Goal: Information Seeking & Learning: Learn about a topic

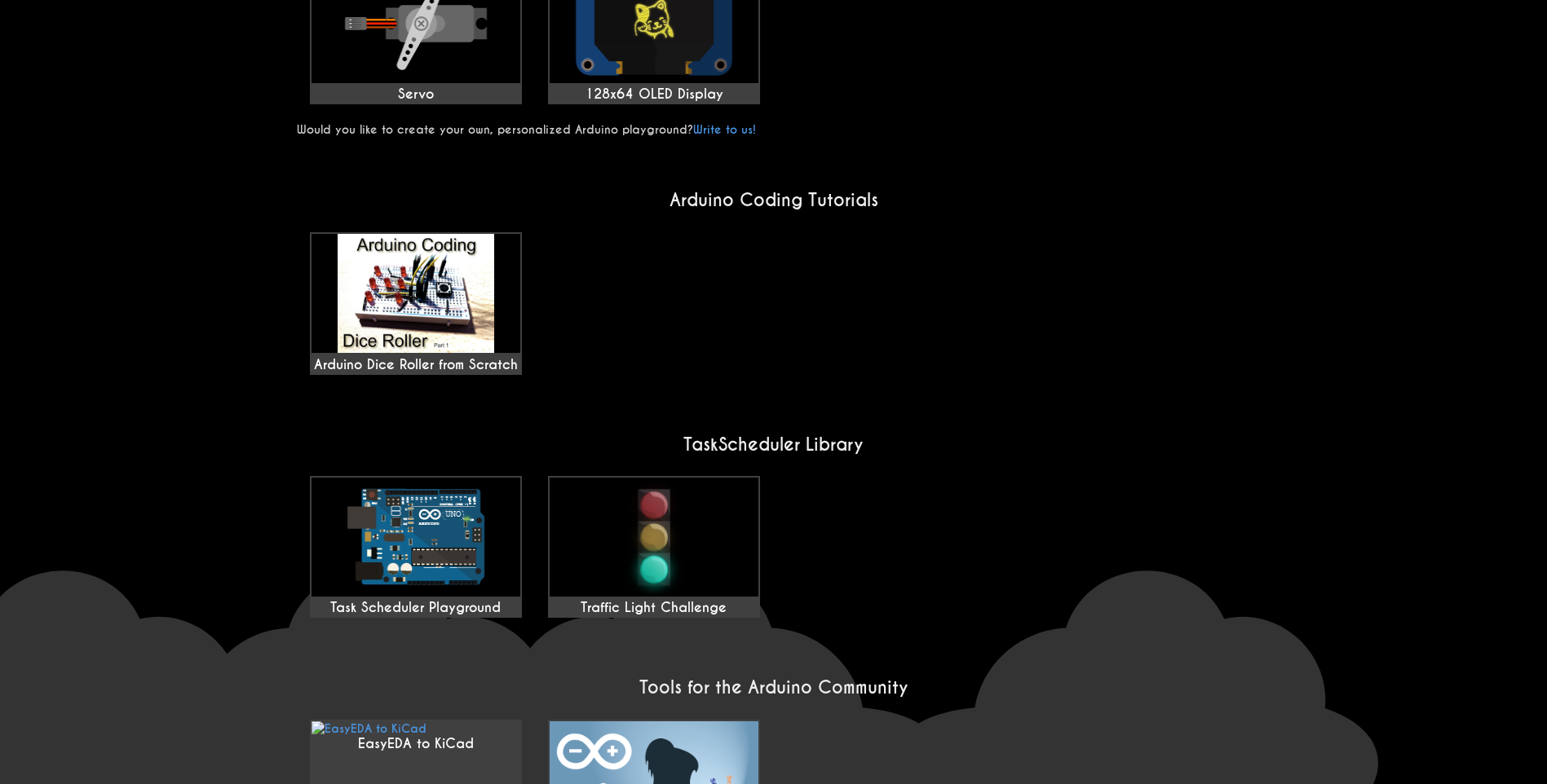
scroll to position [1141, 0]
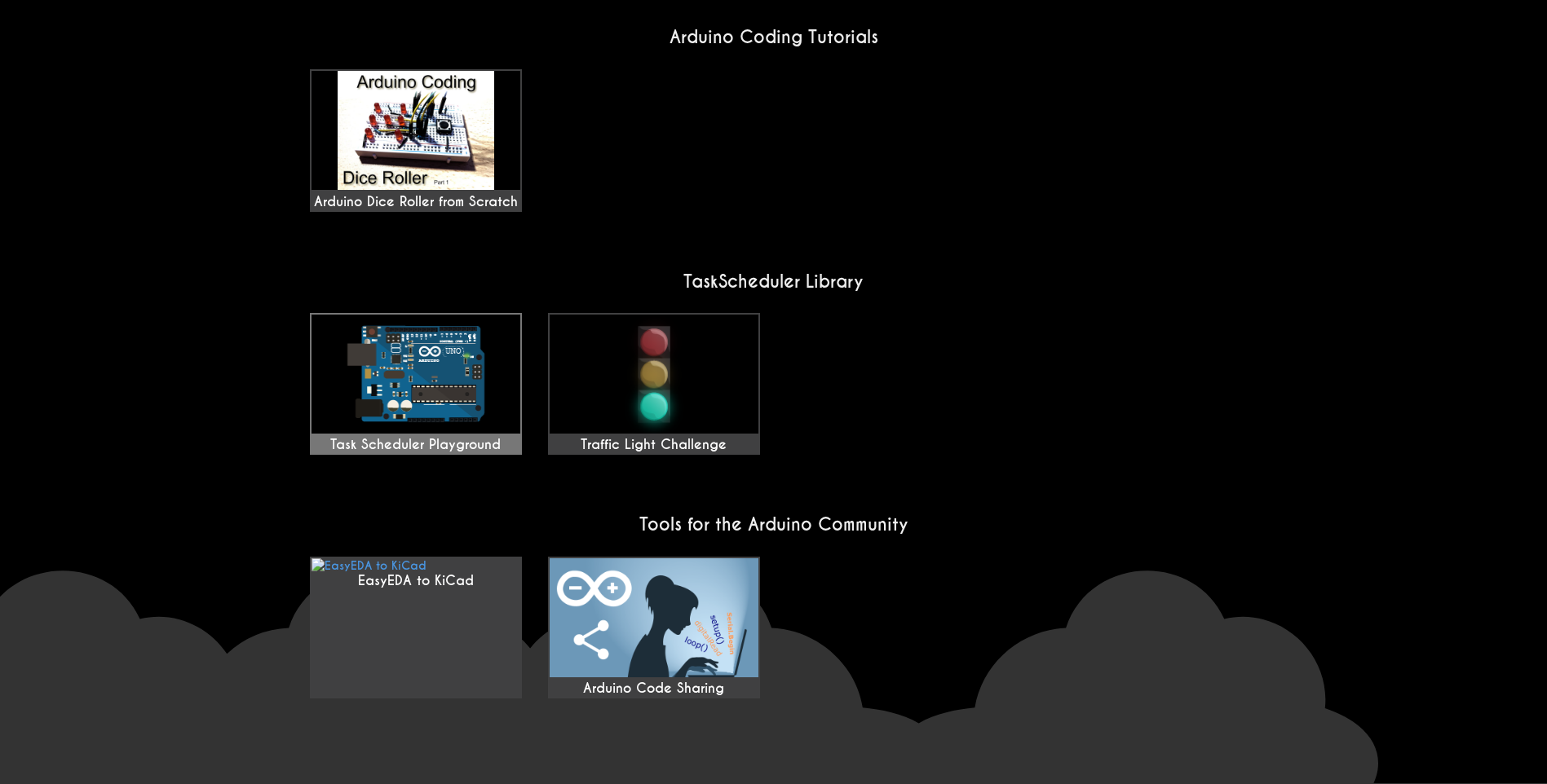
click at [386, 374] on img at bounding box center [416, 374] width 209 height 119
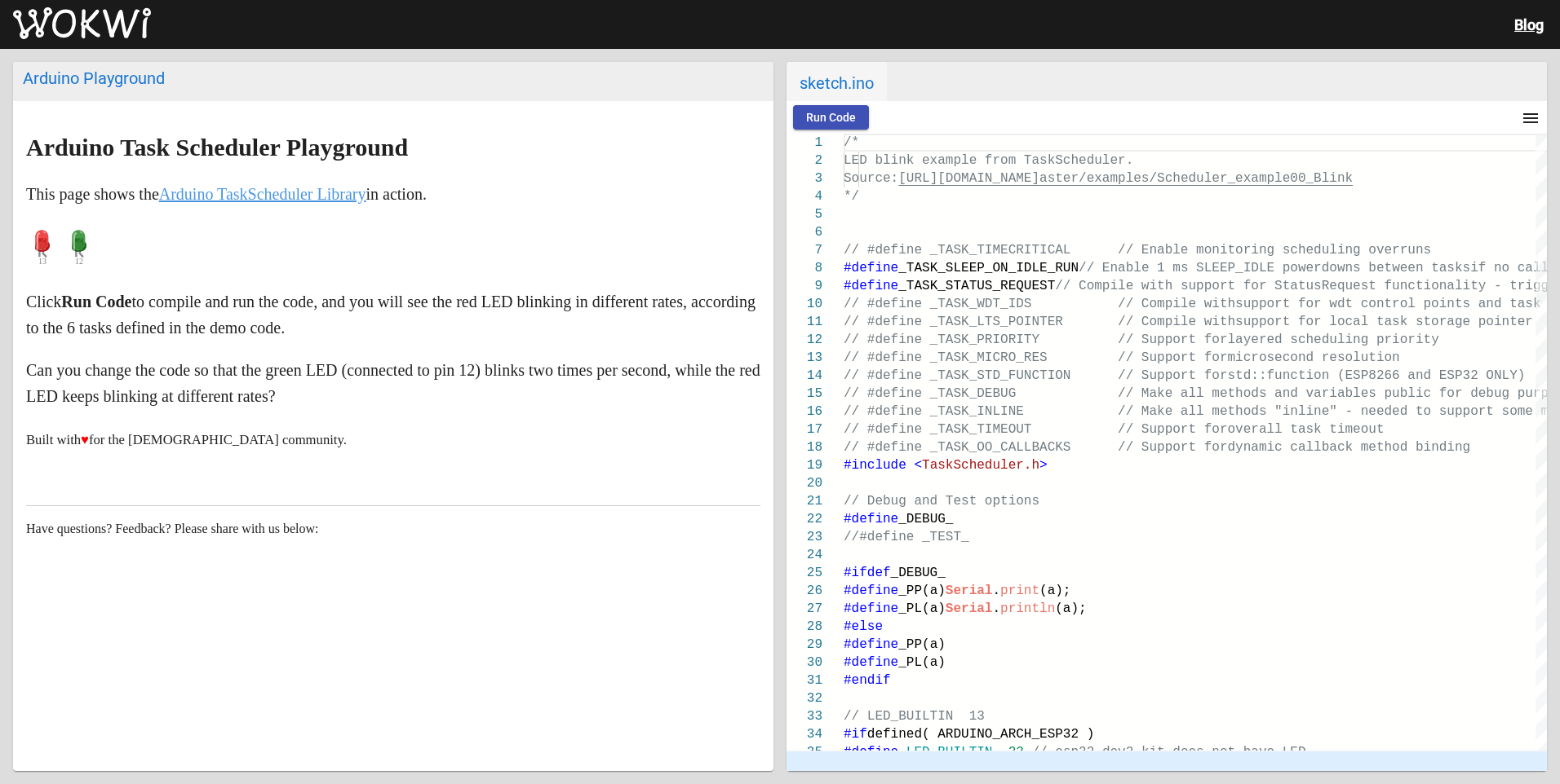
click at [327, 39] on div "Blog" at bounding box center [780, 24] width 1560 height 49
click at [115, 75] on div "Arduino Playground" at bounding box center [393, 78] width 740 height 20
click at [120, 34] on img at bounding box center [82, 24] width 138 height 33
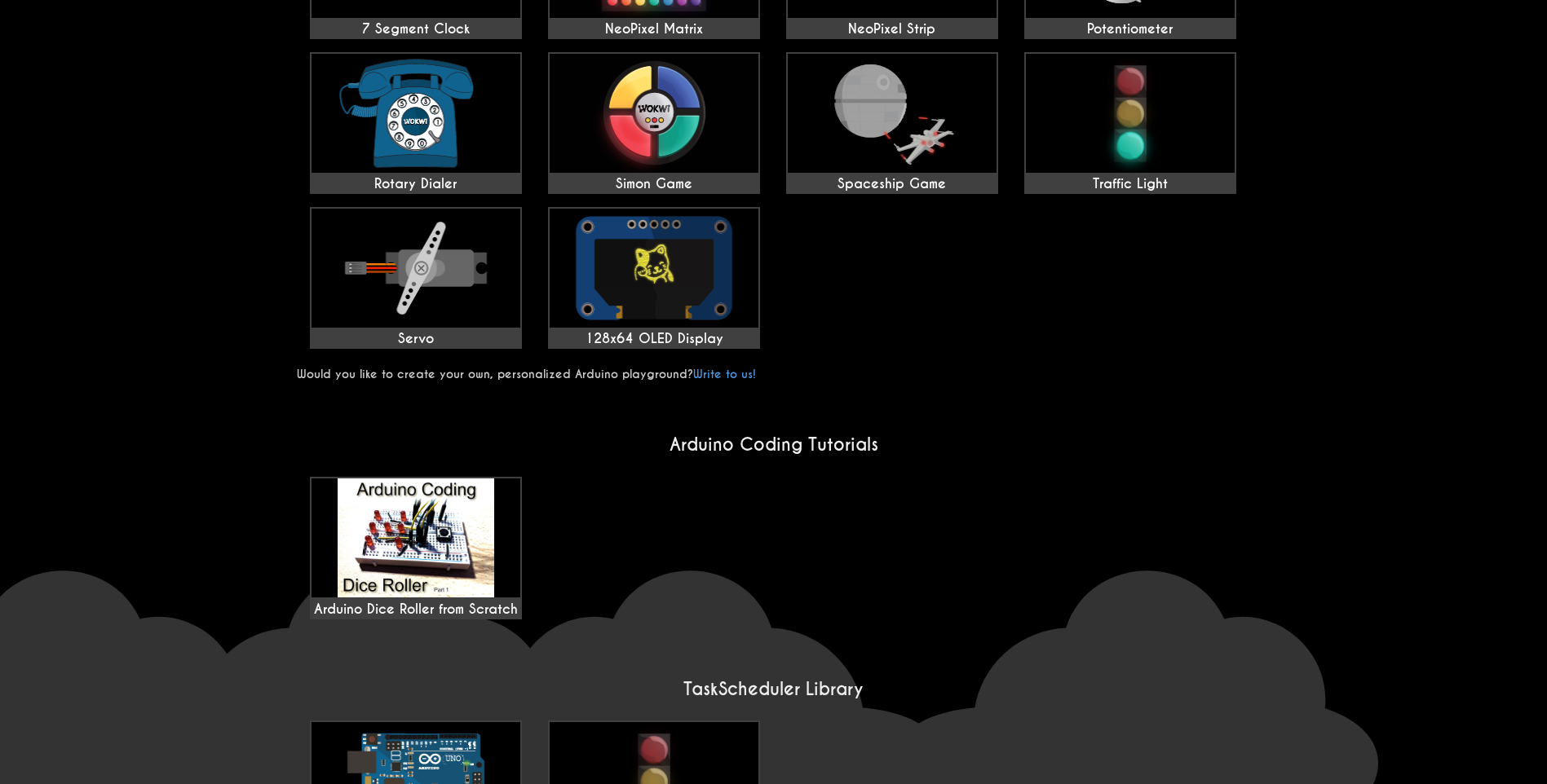
scroll to position [1172, 0]
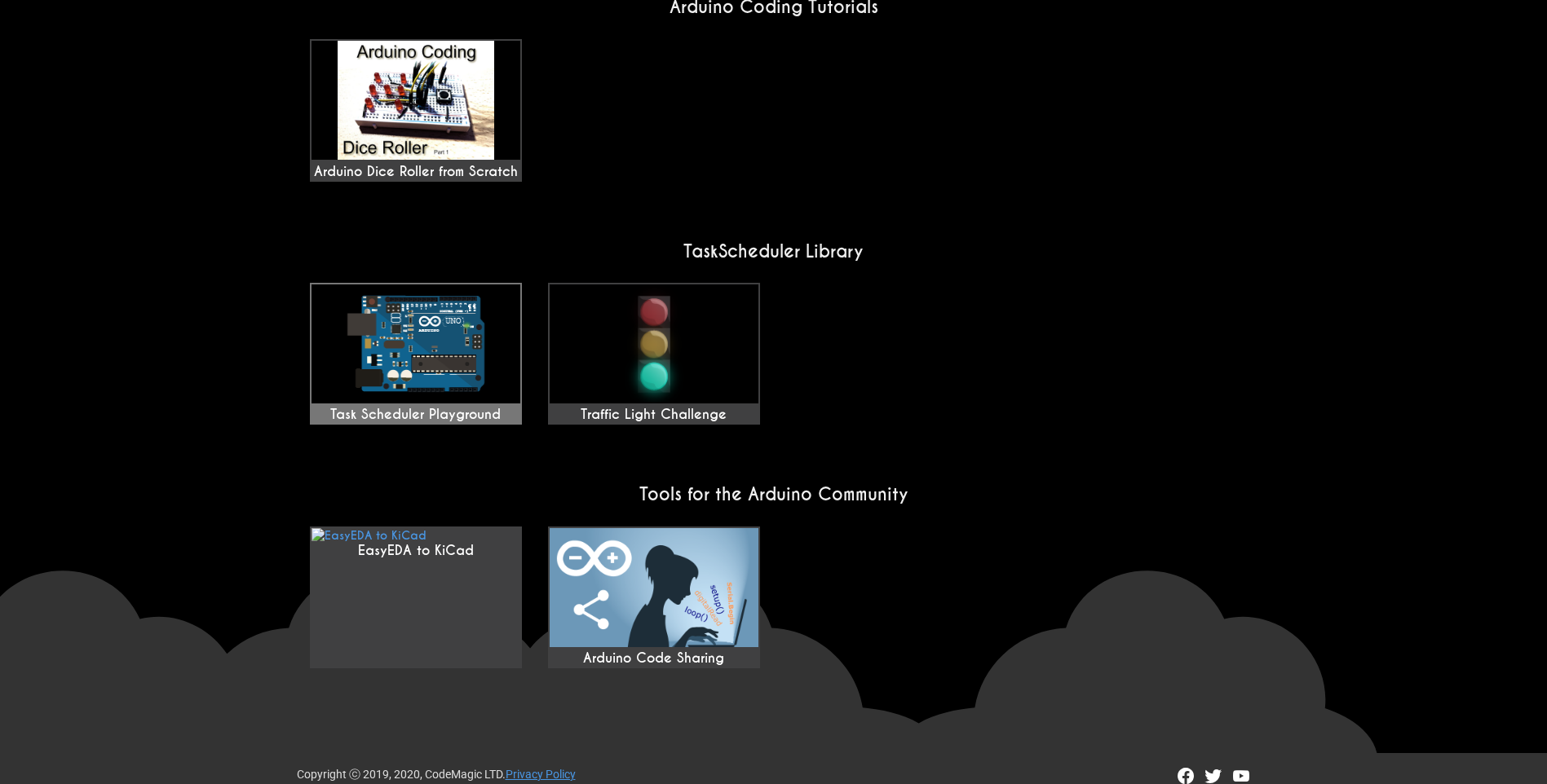
click at [428, 322] on img at bounding box center [416, 344] width 209 height 119
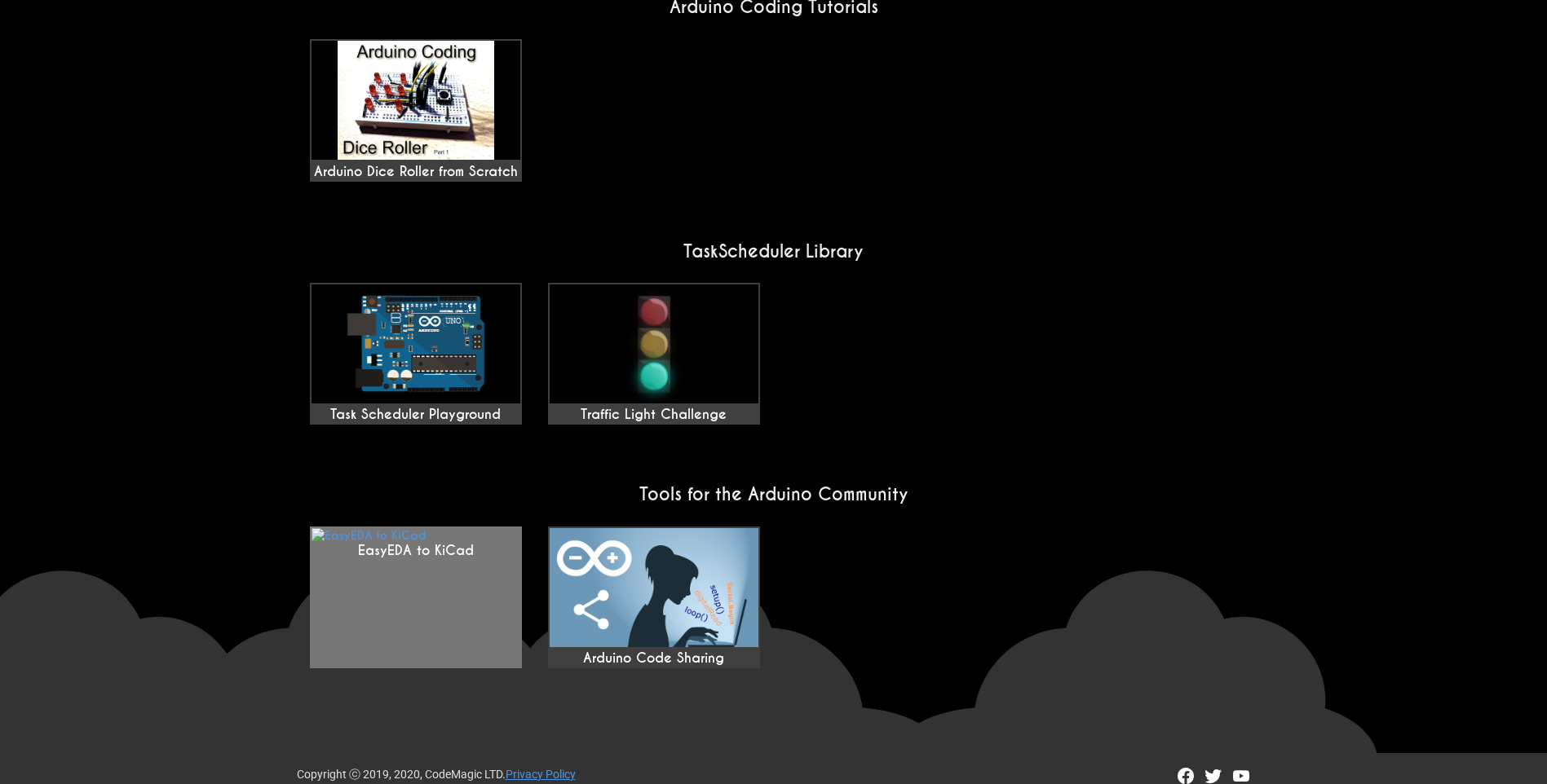
click at [361, 543] on link "EasyEDA to KiCad" at bounding box center [416, 598] width 212 height 142
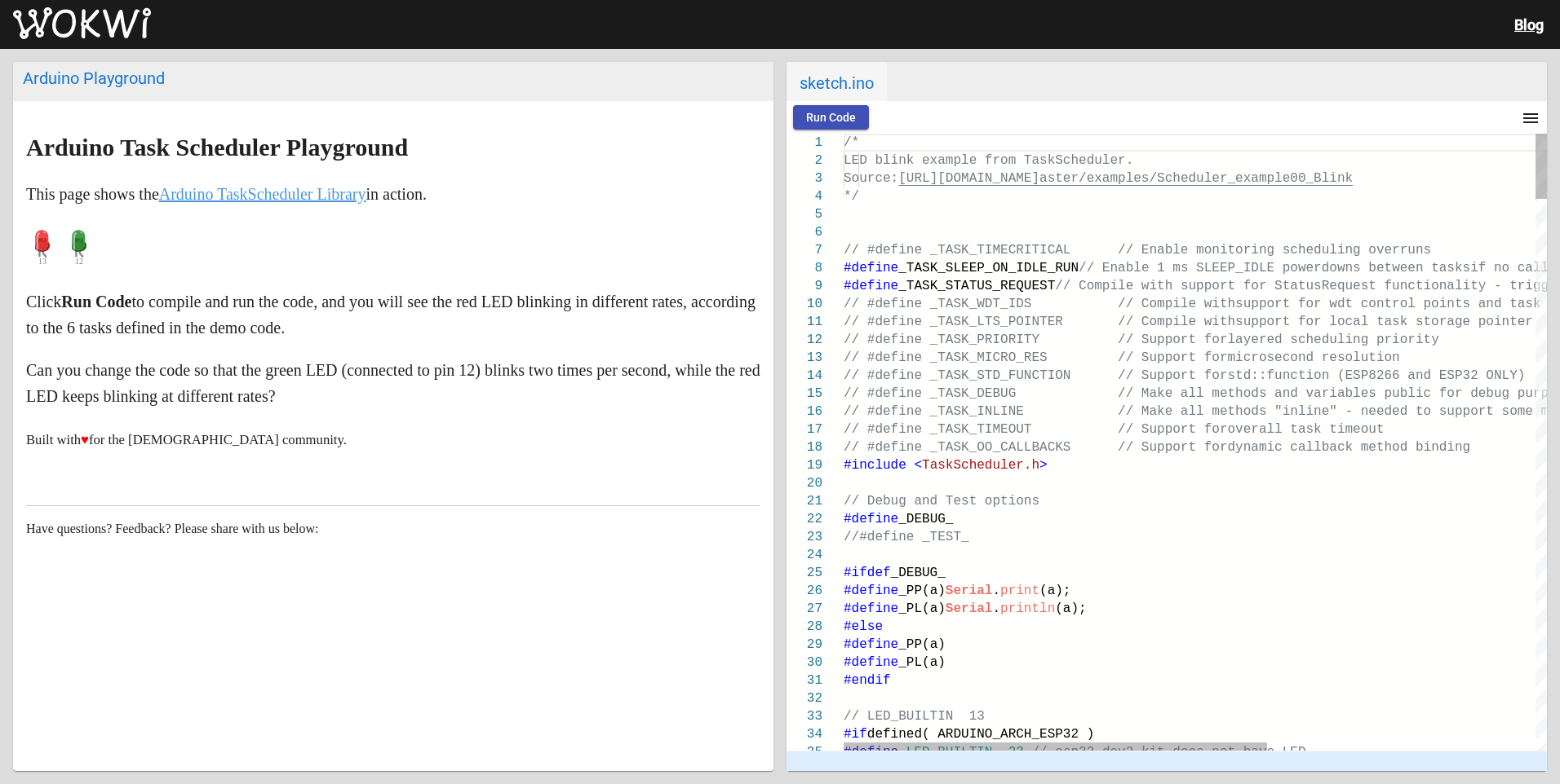
scroll to position [0, 989]
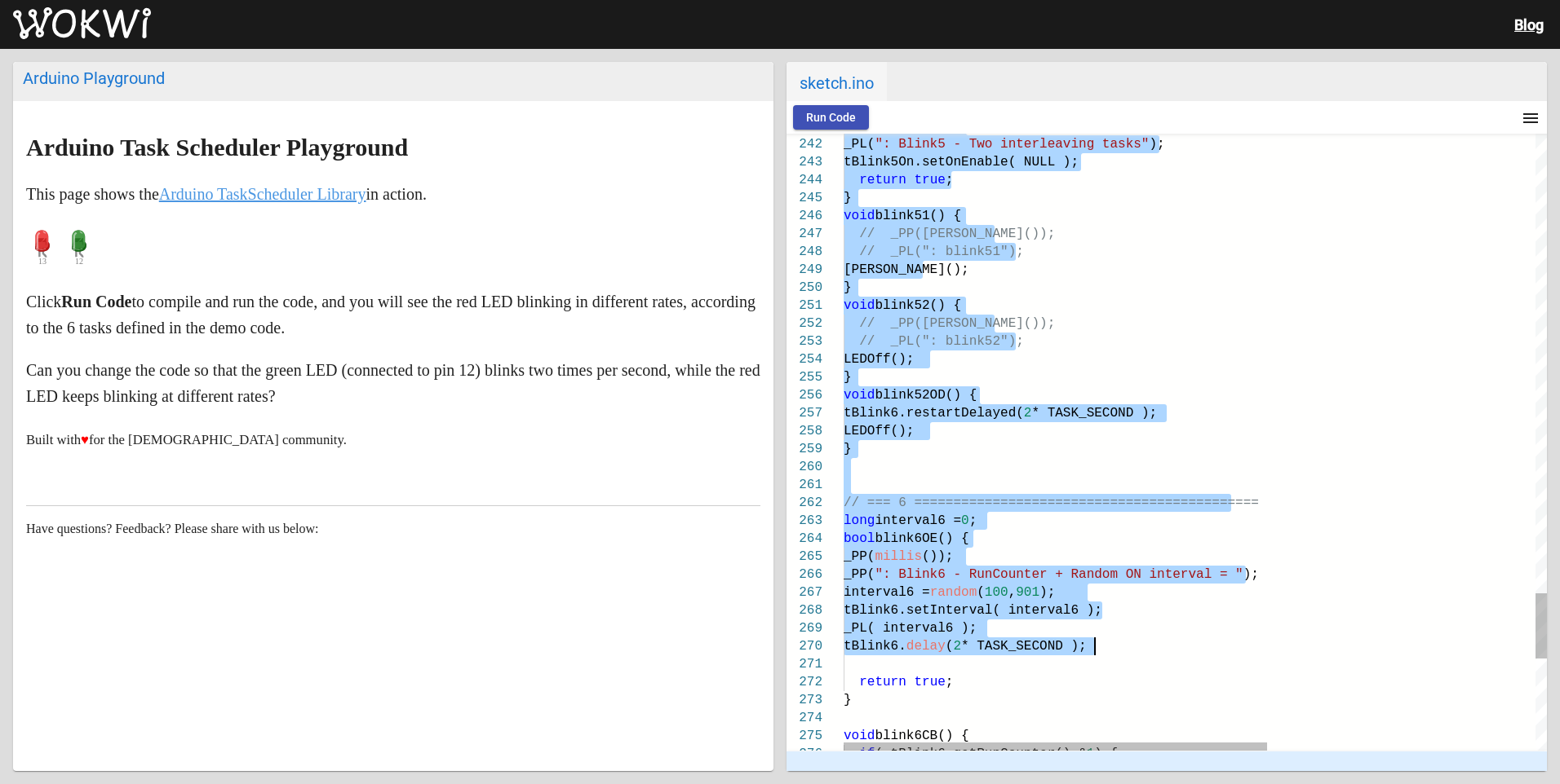
type textarea "/* LED blink example from TaskScheduler. Source: https://github.com/arkhipenko/…"
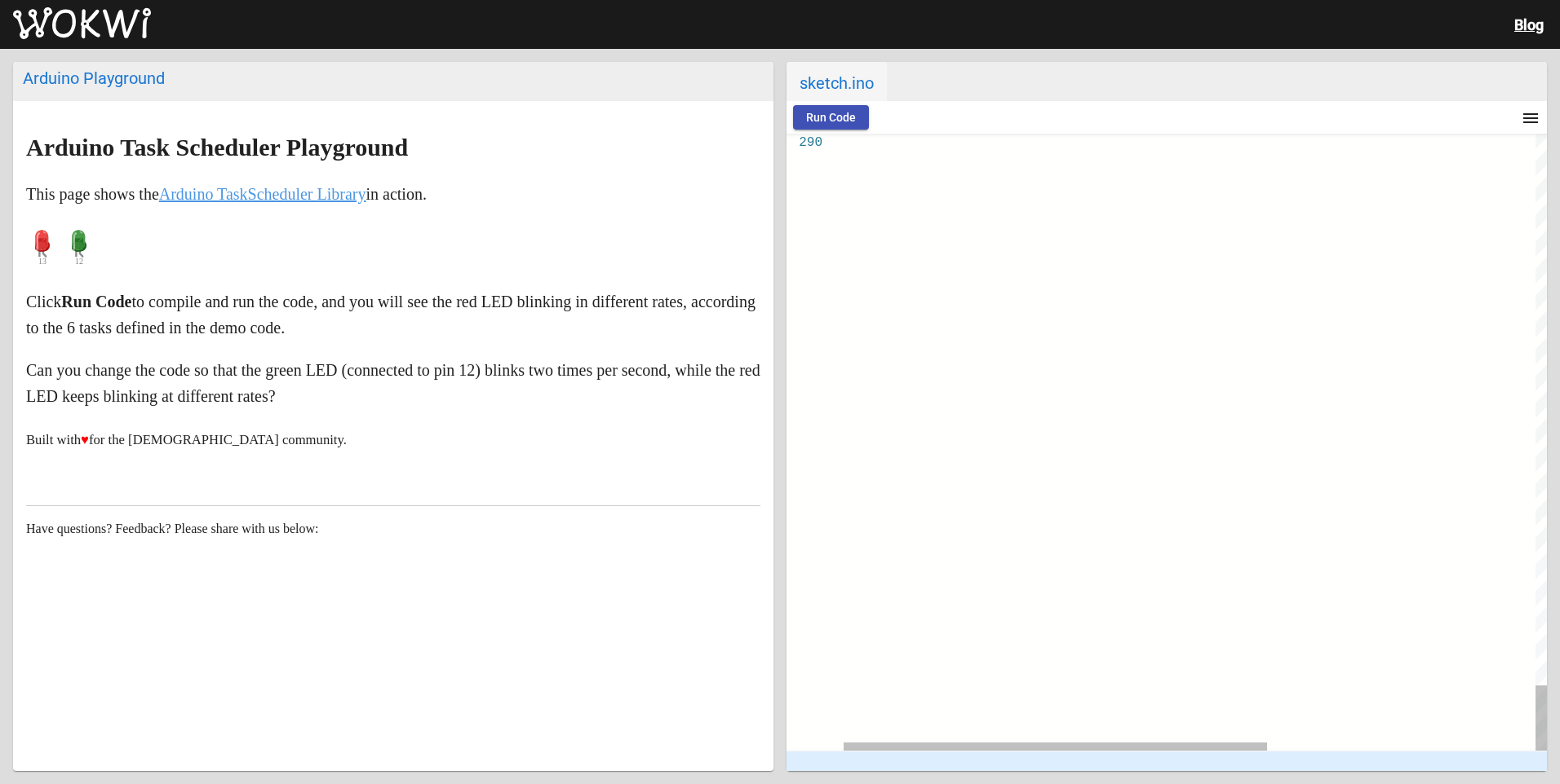
drag, startPoint x: 843, startPoint y: 146, endPoint x: 1242, endPoint y: 653, distance: 645.2
click at [816, 67] on span "sketch.ino" at bounding box center [836, 82] width 100 height 39
click at [854, 103] on mat-card "sketch.ino Run Code menu timer 00:00.000 speed 1 Enter to Rename, Shift+Enter t…" at bounding box center [1166, 416] width 760 height 709
click at [1536, 112] on mat-icon "menu" at bounding box center [1531, 118] width 20 height 20
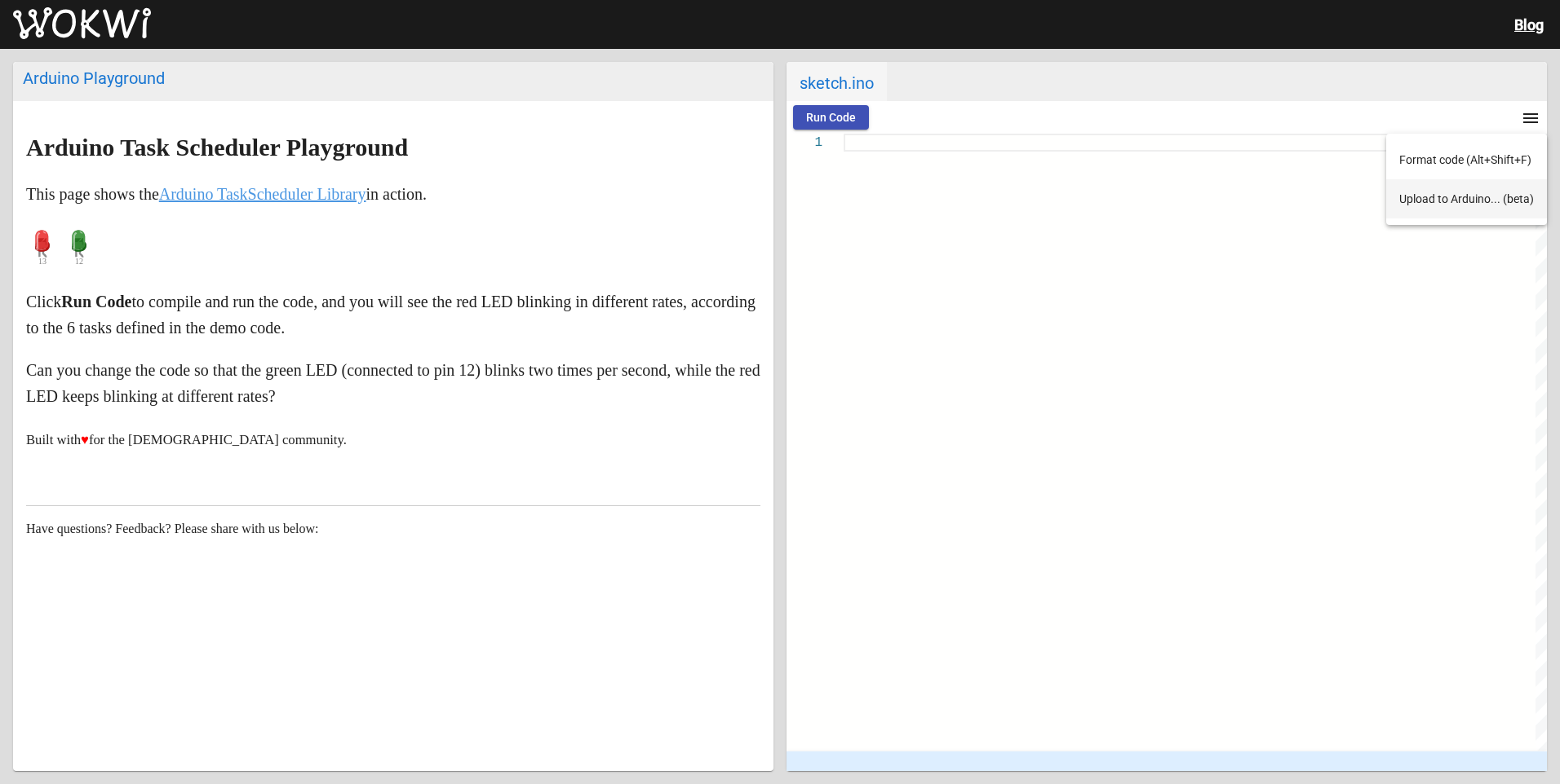
click at [1482, 199] on button "Upload to Arduino... (beta)" at bounding box center [1466, 199] width 161 height 39
drag, startPoint x: 1207, startPoint y: 395, endPoint x: 1189, endPoint y: 172, distance: 223.7
click at [1189, 172] on div at bounding box center [1194, 442] width 703 height 618
